Goal: Task Accomplishment & Management: Manage account settings

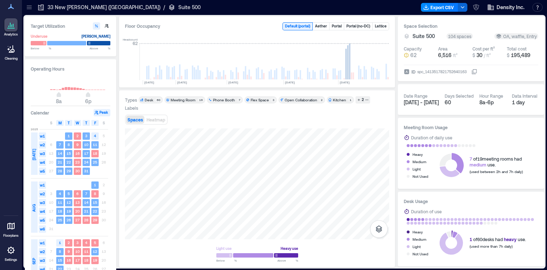
scroll to position [0, 216]
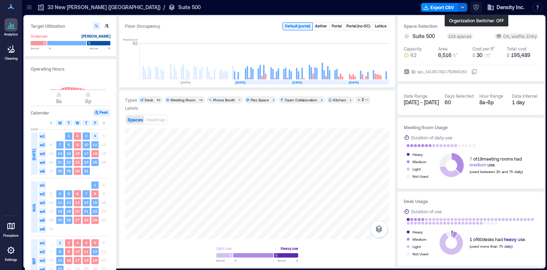
click at [474, 11] on icon "button" at bounding box center [476, 7] width 7 height 7
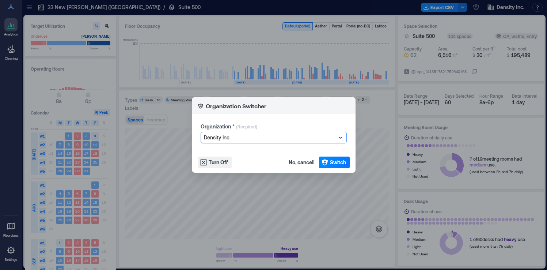
click at [236, 139] on div at bounding box center [270, 137] width 132 height 9
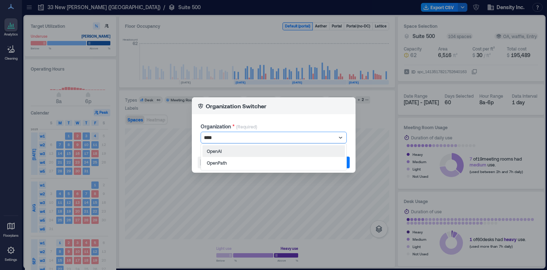
scroll to position [0, 0]
type input "******"
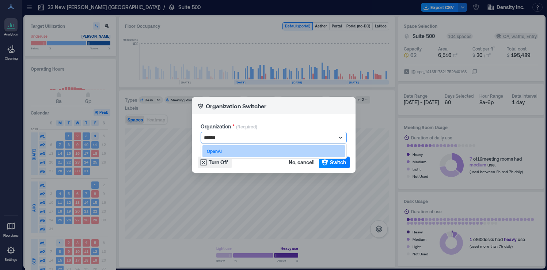
click at [221, 148] on div "OpenAI" at bounding box center [274, 151] width 143 height 12
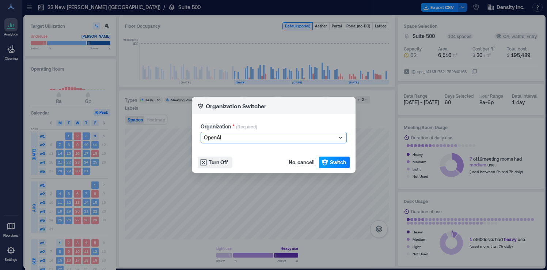
click at [340, 162] on span "Switch" at bounding box center [338, 162] width 16 height 7
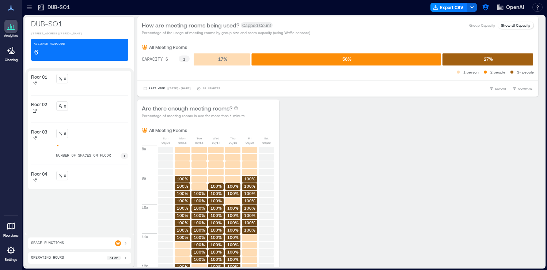
click at [12, 252] on icon at bounding box center [10, 249] width 7 height 7
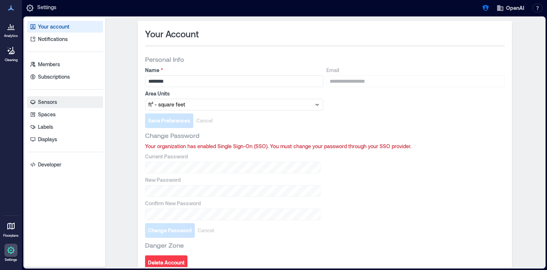
click at [59, 105] on link "Sensors" at bounding box center [65, 102] width 76 height 12
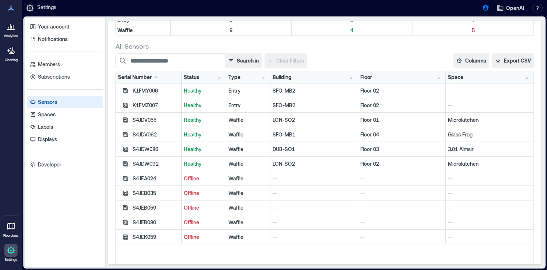
scroll to position [83, 0]
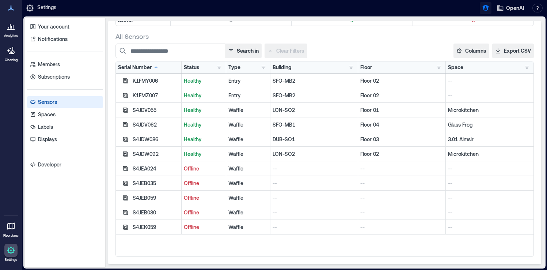
click at [486, 7] on icon "button" at bounding box center [485, 7] width 7 height 7
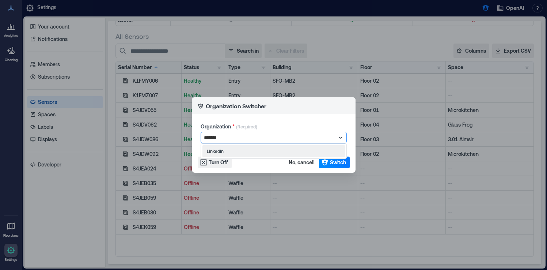
type input "********"
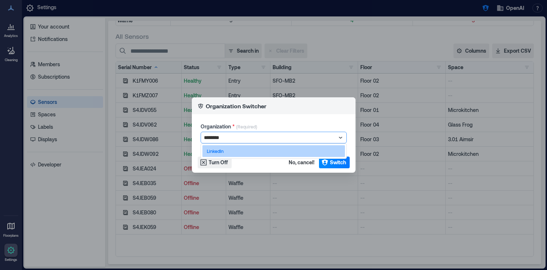
click at [312, 152] on div "LinkedIn" at bounding box center [274, 151] width 143 height 12
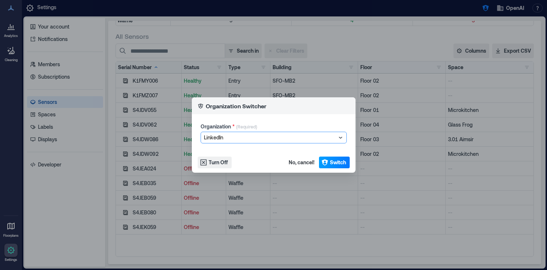
click at [337, 162] on span "Switch" at bounding box center [338, 162] width 16 height 7
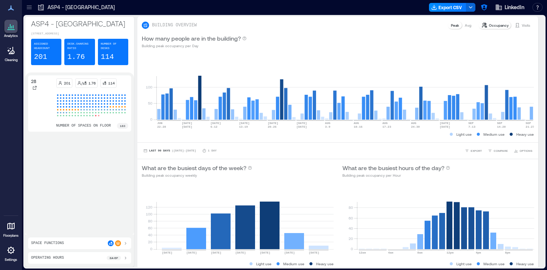
click at [9, 254] on icon at bounding box center [11, 250] width 9 height 9
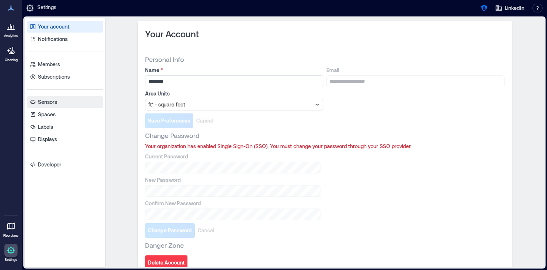
click at [72, 101] on link "Sensors" at bounding box center [65, 102] width 76 height 12
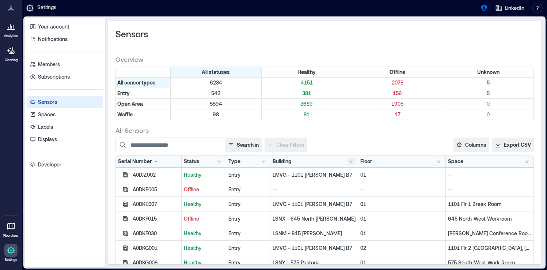
click at [353, 163] on button "button" at bounding box center [351, 161] width 9 height 7
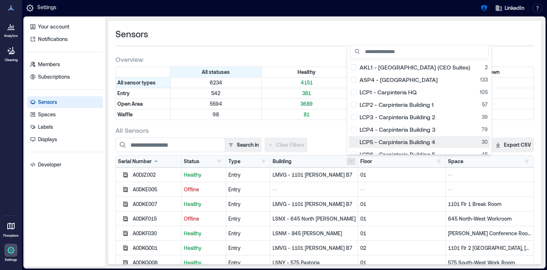
scroll to position [5, 0]
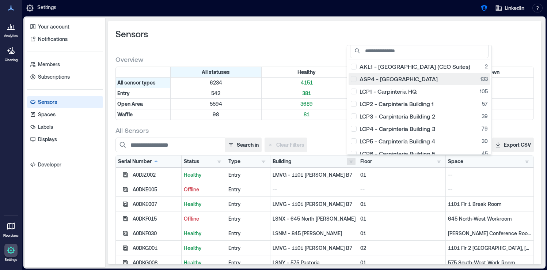
click at [356, 81] on div "ASP4 - Singapore 133" at bounding box center [419, 78] width 137 height 7
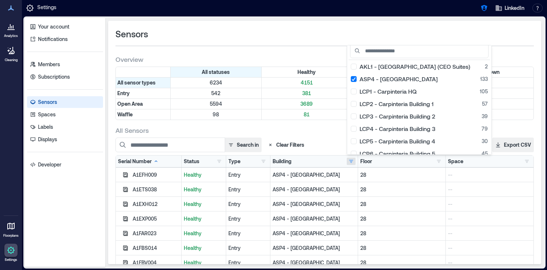
click at [331, 143] on div "Search in Clear Filters" at bounding box center [262, 145] width 293 height 15
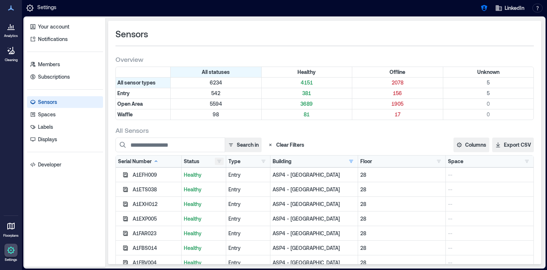
click at [215, 162] on button "button" at bounding box center [219, 161] width 9 height 7
click at [266, 164] on button "button" at bounding box center [263, 161] width 9 height 7
click at [215, 161] on button "button" at bounding box center [219, 161] width 9 height 7
click at [218, 188] on button "Offline 1" at bounding box center [242, 188] width 50 height 12
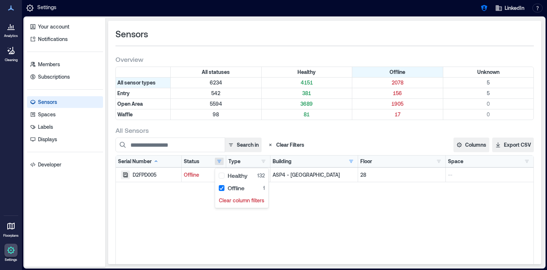
click at [125, 175] on icon "button" at bounding box center [126, 175] width 6 height 6
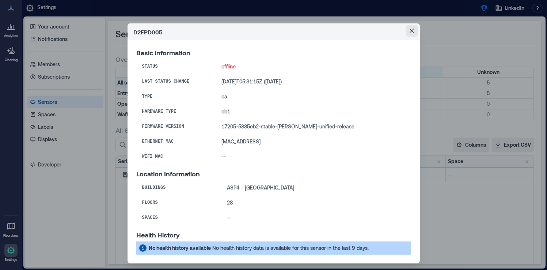
click at [414, 29] on button "Close" at bounding box center [412, 31] width 12 height 12
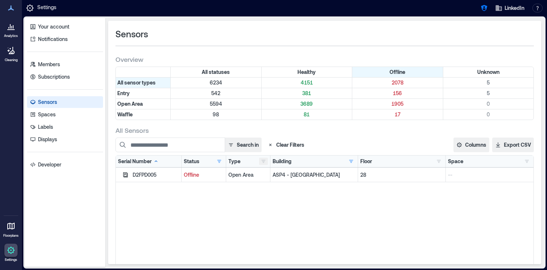
click at [260, 161] on button "button" at bounding box center [263, 161] width 9 height 7
click at [219, 163] on button "button" at bounding box center [219, 161] width 9 height 7
click at [222, 188] on div "Offline 1" at bounding box center [242, 187] width 46 height 7
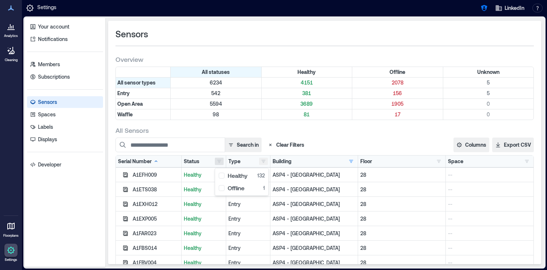
click at [266, 160] on button "button" at bounding box center [263, 161] width 9 height 7
click at [291, 128] on div "All Sensors" at bounding box center [325, 130] width 419 height 9
